Goal: Transaction & Acquisition: Subscribe to service/newsletter

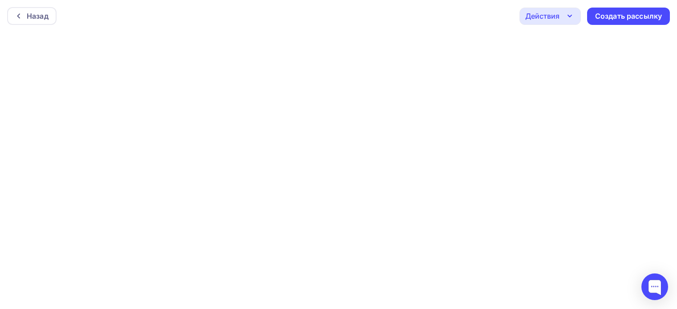
scroll to position [2, 0]
click at [572, 14] on icon "button" at bounding box center [569, 14] width 11 height 11
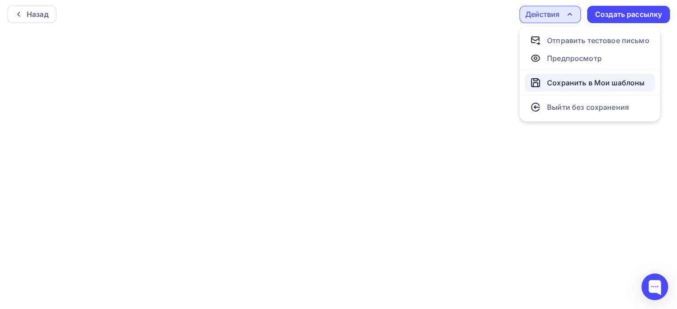
click at [567, 86] on div "Сохранить в Мои шаблоны" at bounding box center [595, 82] width 97 height 11
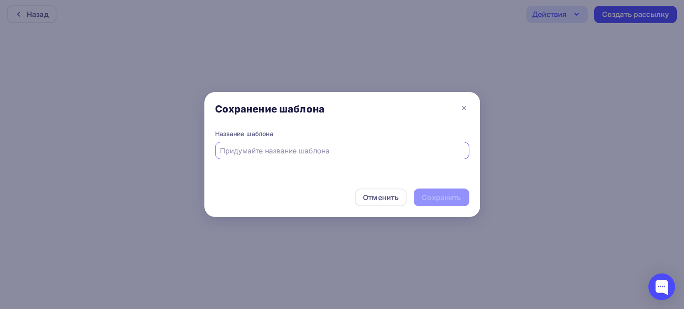
click at [422, 147] on input "text" at bounding box center [342, 151] width 244 height 11
type input "м"
type input "регистрация"
click at [442, 198] on div "Сохранить" at bounding box center [440, 198] width 39 height 10
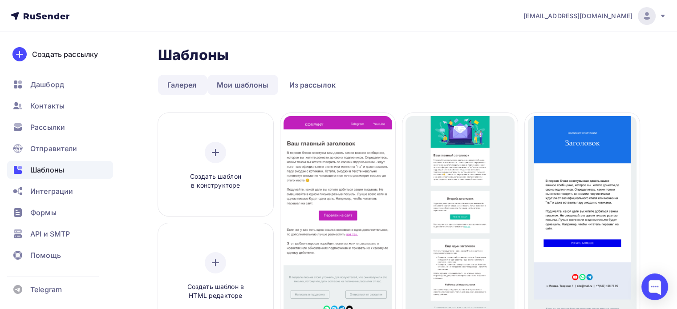
click at [254, 83] on link "Мои шаблоны" at bounding box center [242, 85] width 71 height 20
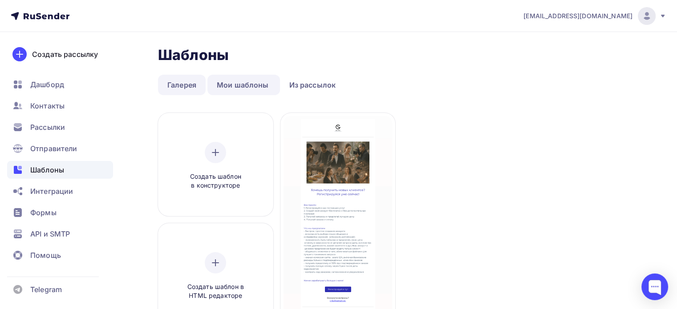
click at [169, 88] on link "Галерея" at bounding box center [182, 85] width 48 height 20
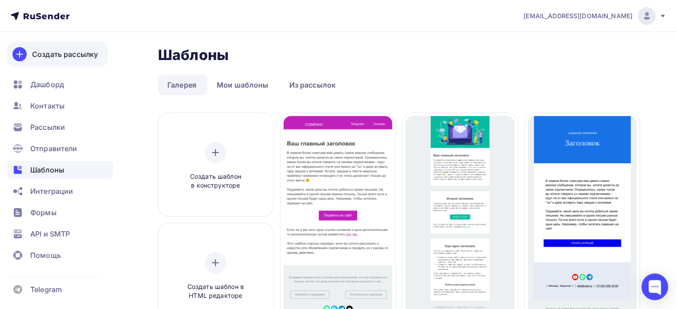
click at [77, 53] on div "Создать рассылку" at bounding box center [65, 54] width 66 height 11
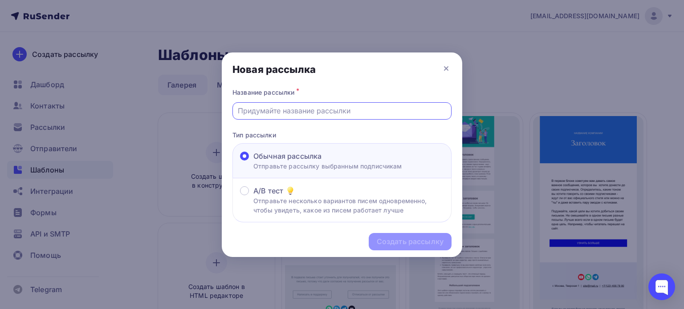
click at [306, 107] on input "text" at bounding box center [342, 110] width 209 height 11
type input "Registration"
click at [391, 243] on div "Создать рассылку" at bounding box center [409, 242] width 67 height 10
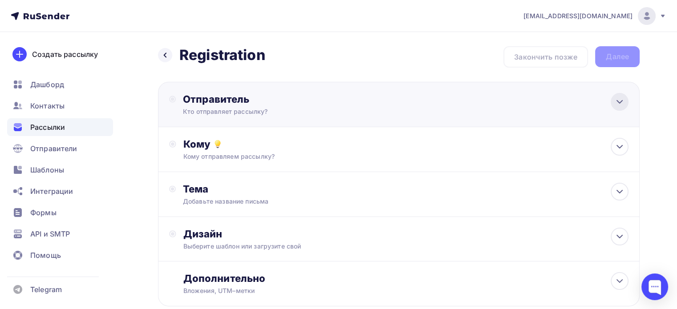
click at [623, 100] on icon at bounding box center [619, 102] width 11 height 11
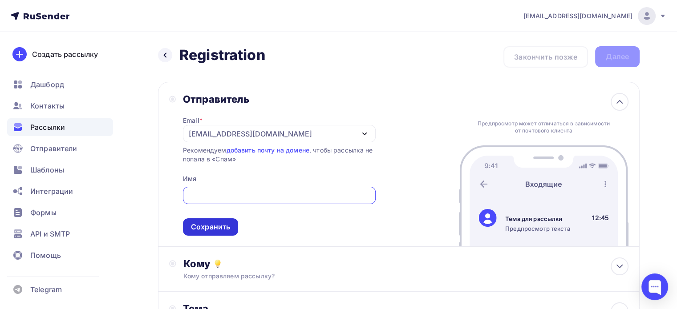
click at [231, 223] on div "Сохранить" at bounding box center [210, 227] width 55 height 17
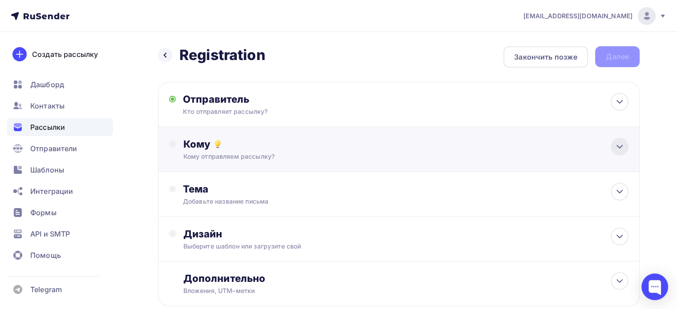
click at [617, 144] on icon at bounding box center [619, 147] width 11 height 11
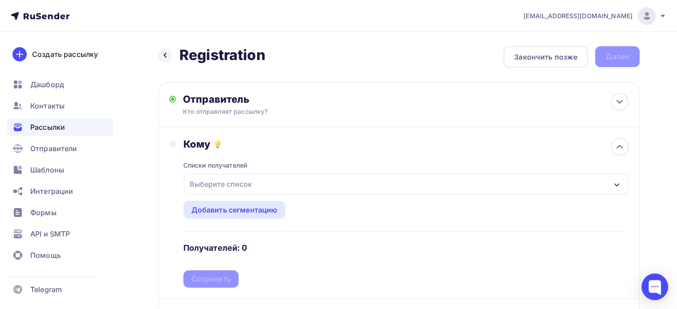
click at [251, 183] on div "Выберите список" at bounding box center [220, 184] width 69 height 16
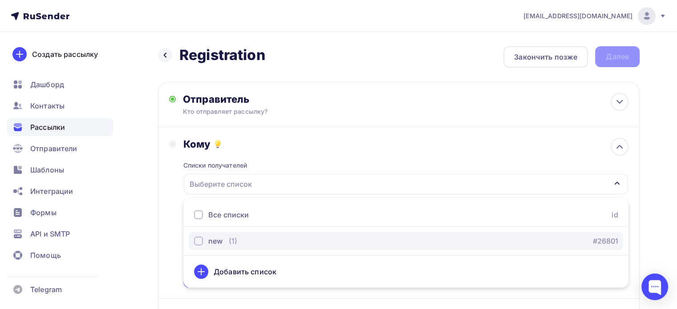
click at [226, 243] on div "new (1)" at bounding box center [215, 241] width 43 height 11
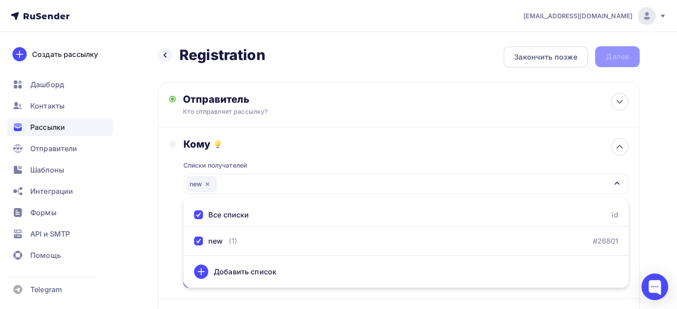
click at [652, 124] on div "Назад Registration Registration Закончить позже Далее Отправитель Кто отправляе…" at bounding box center [338, 261] width 677 height 459
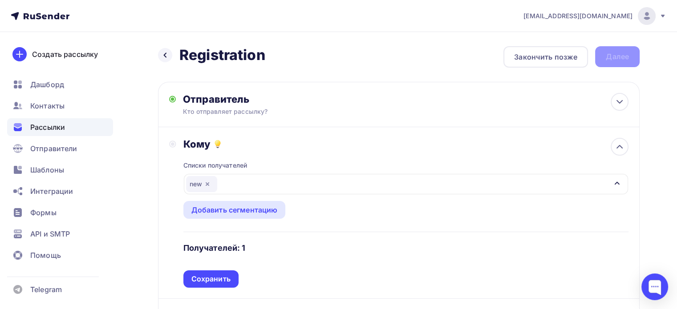
click at [215, 265] on div "Списки получателей new Все списки id new (1) #26801 Добавить список Добавить се…" at bounding box center [405, 219] width 445 height 138
click at [215, 276] on div "Сохранить" at bounding box center [210, 279] width 39 height 10
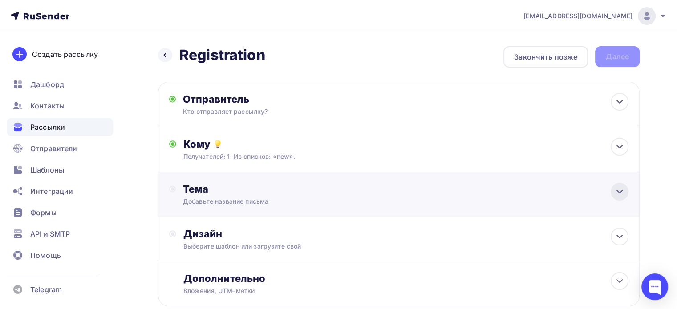
click at [617, 190] on icon at bounding box center [619, 191] width 5 height 3
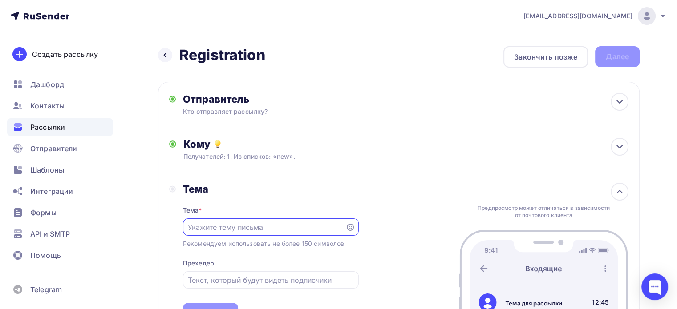
click at [301, 227] on input "text" at bounding box center [264, 227] width 152 height 11
type input "Новые возможности для вашего бизнеса"
click at [392, 259] on div "Тема Тема * Новые возможности для вашего бизнеса Рекомендуем использовать не бо…" at bounding box center [399, 251] width 482 height 159
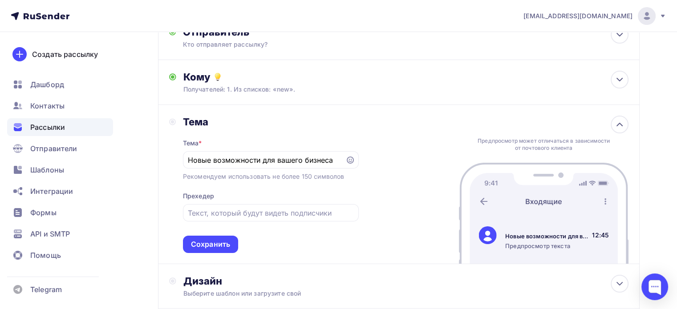
scroll to position [68, 0]
click at [233, 240] on div "Сохранить" at bounding box center [210, 243] width 55 height 17
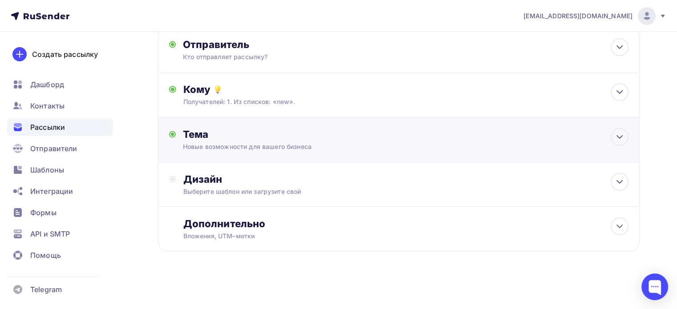
scroll to position [53, 0]
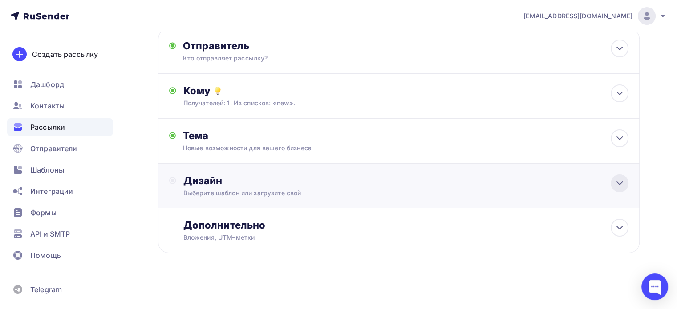
click at [621, 180] on icon at bounding box center [619, 183] width 11 height 11
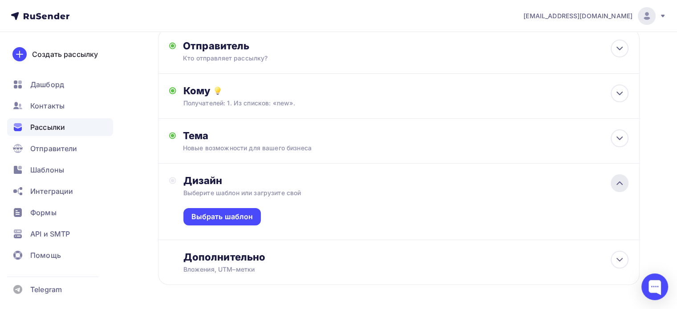
scroll to position [68, 0]
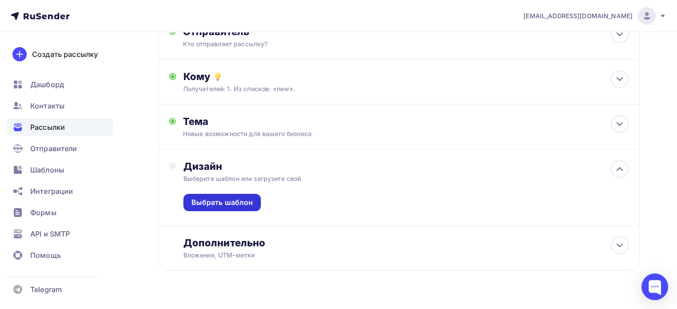
click at [242, 201] on div "Выбрать шаблон" at bounding box center [222, 203] width 62 height 10
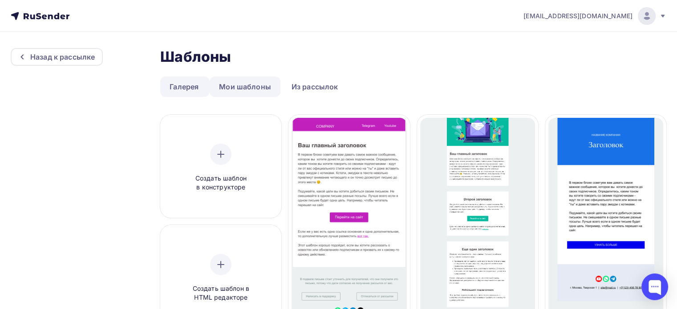
click at [231, 89] on link "Мои шаблоны" at bounding box center [245, 87] width 71 height 20
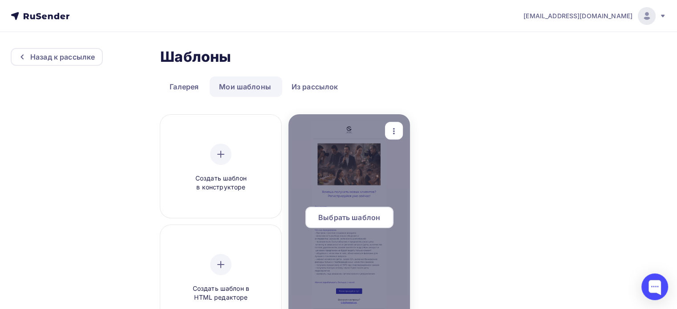
click at [336, 180] on div at bounding box center [348, 221] width 121 height 214
click at [336, 214] on span "Выбрать шаблон" at bounding box center [349, 217] width 62 height 11
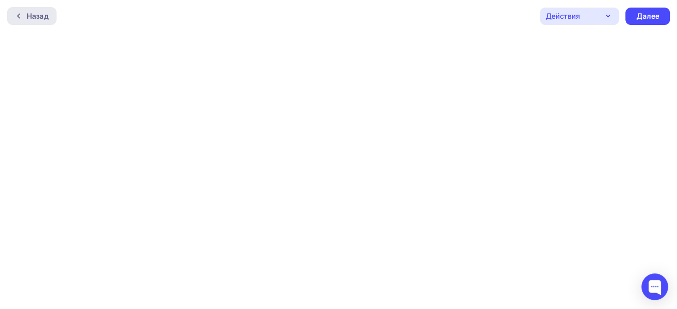
click at [28, 17] on div "Назад" at bounding box center [38, 16] width 22 height 11
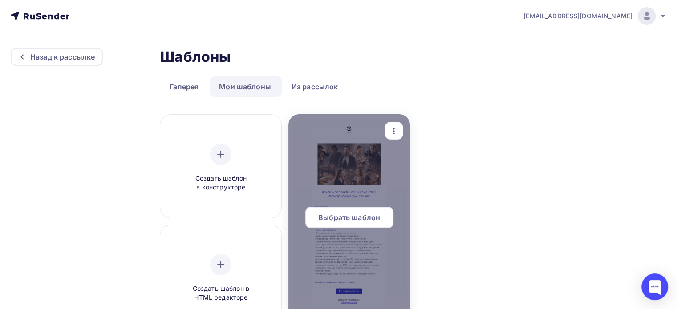
click at [394, 251] on div at bounding box center [348, 221] width 121 height 214
click at [380, 215] on div "Выбрать шаблон" at bounding box center [349, 217] width 88 height 21
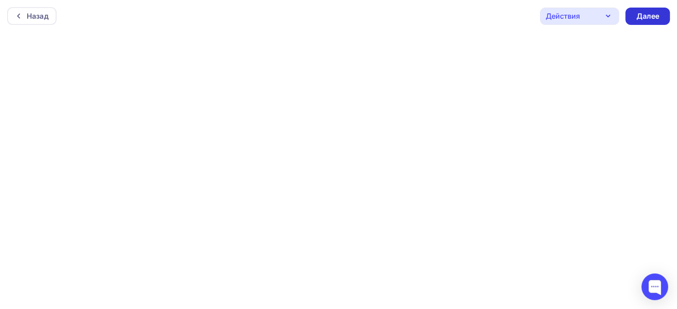
click at [652, 17] on div "Далее" at bounding box center [647, 16] width 23 height 10
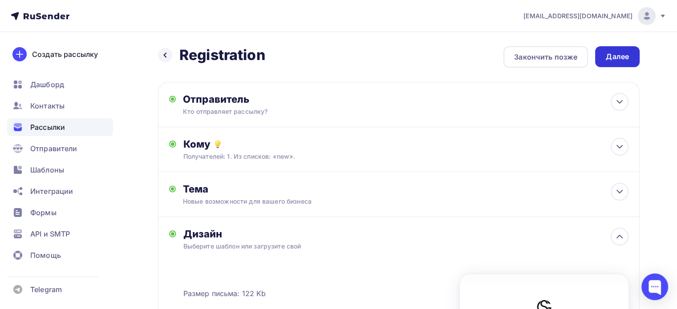
click at [619, 56] on div "Далее" at bounding box center [617, 57] width 23 height 10
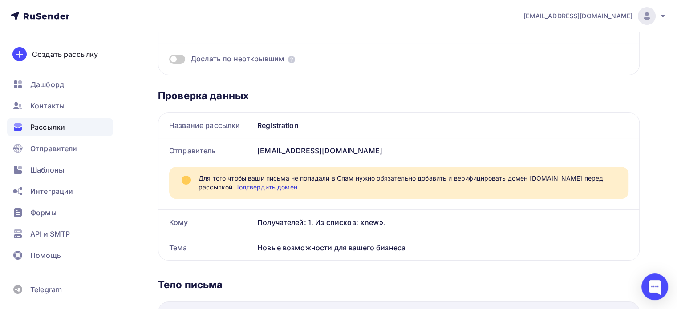
scroll to position [126, 0]
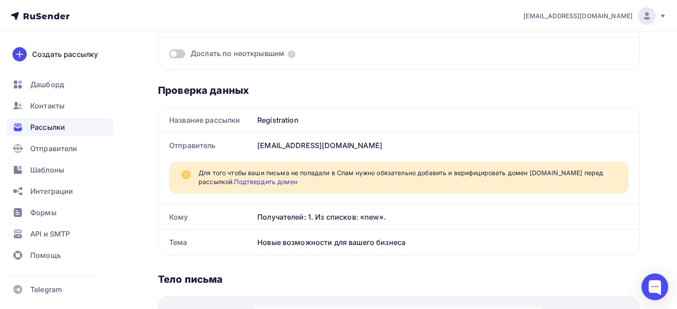
click at [247, 181] on link "Подтвердить домен" at bounding box center [265, 182] width 63 height 8
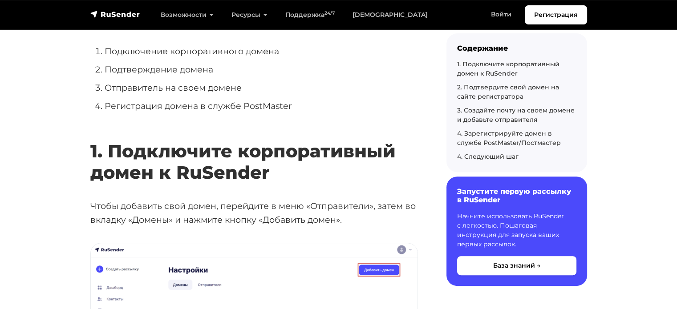
scroll to position [272, 0]
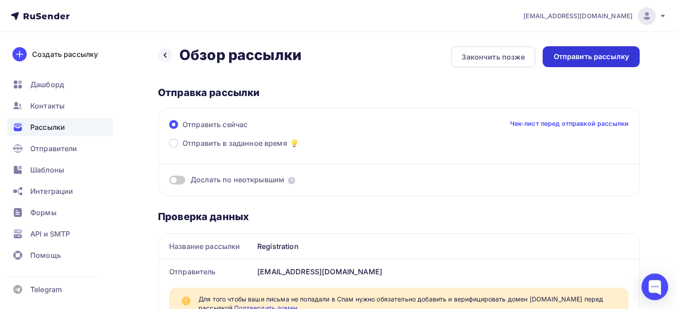
click at [593, 56] on div "Отправить рассылку" at bounding box center [591, 57] width 76 height 10
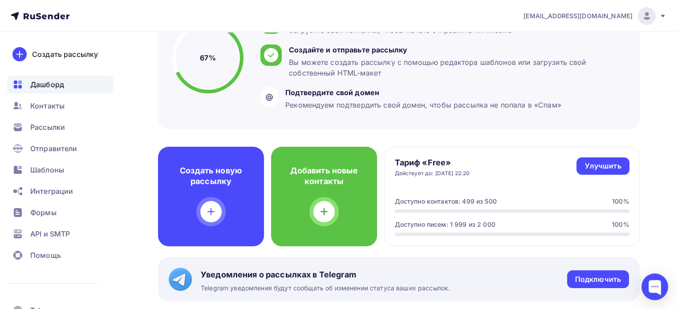
scroll to position [93, 0]
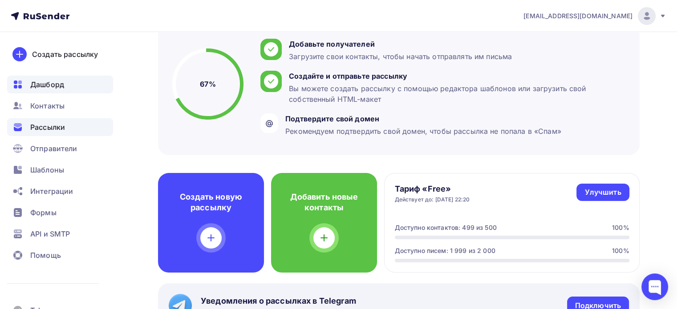
click at [40, 129] on span "Рассылки" at bounding box center [47, 127] width 35 height 11
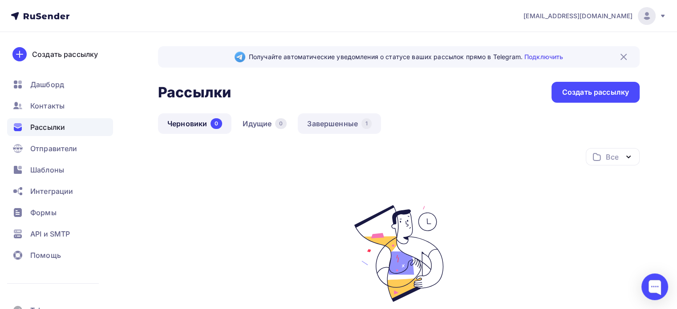
click at [332, 123] on link "Завершенные 1" at bounding box center [339, 123] width 83 height 20
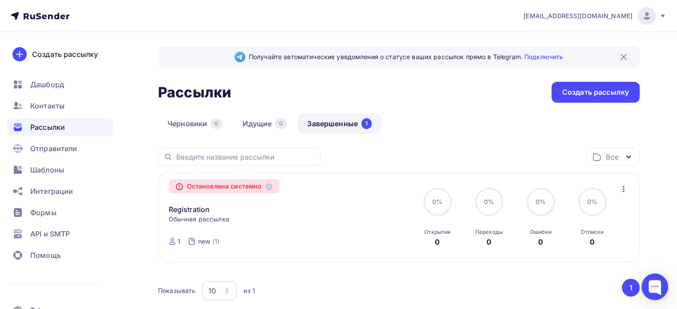
click at [256, 186] on div "Остановлена системно" at bounding box center [224, 186] width 111 height 14
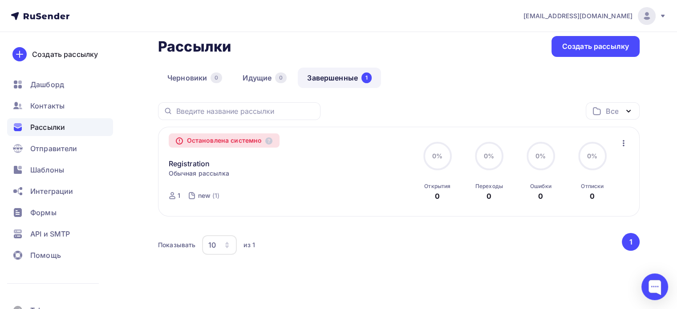
scroll to position [60, 0]
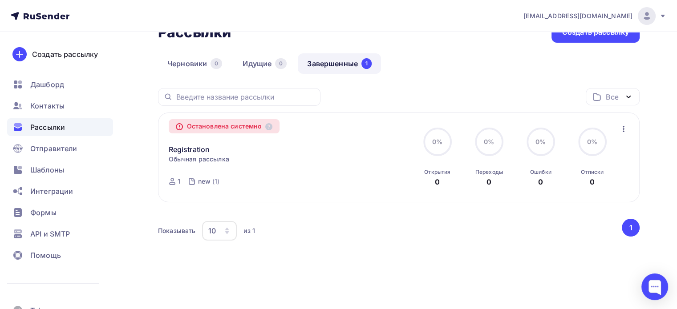
click at [634, 227] on button "1" at bounding box center [631, 228] width 18 height 18
click at [629, 227] on button "1" at bounding box center [631, 228] width 18 height 18
click at [507, 284] on div "Получайте автоматические уведомления о статусе ваших рассылок прямо в Telegram.…" at bounding box center [338, 141] width 677 height 338
